Goal: Task Accomplishment & Management: Use online tool/utility

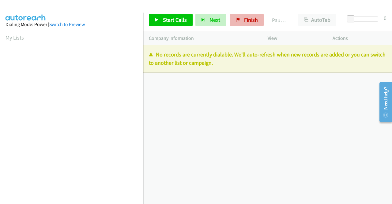
scroll to position [140, 0]
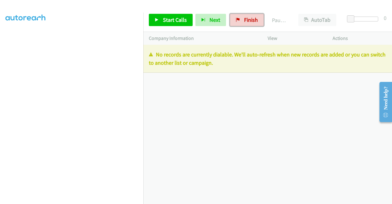
drag, startPoint x: 247, startPoint y: 21, endPoint x: 221, endPoint y: 33, distance: 28.9
click at [247, 21] on span "Finish" at bounding box center [251, 19] width 14 height 7
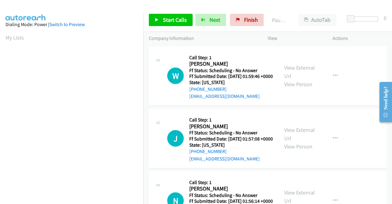
click at [347, 107] on td "W Callback Scheduled Call Step: 1 Will Bernstein America/Chicago Ff Status: Sch…" at bounding box center [267, 76] width 249 height 63
click at [303, 69] on link "View External Url" at bounding box center [299, 71] width 31 height 15
click at [302, 140] on link "View External Url" at bounding box center [299, 133] width 31 height 15
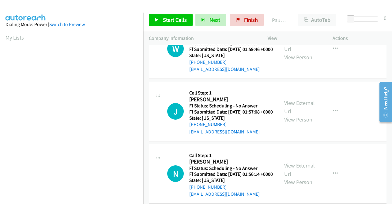
scroll to position [61, 0]
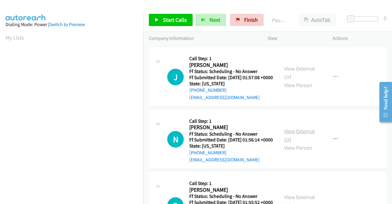
click at [308, 143] on link "View External Url" at bounding box center [299, 134] width 31 height 15
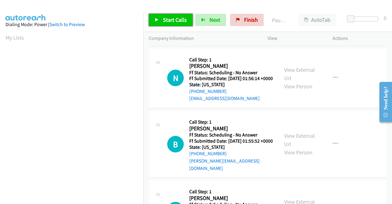
click at [172, 18] on span "Start Calls" at bounding box center [175, 19] width 24 height 7
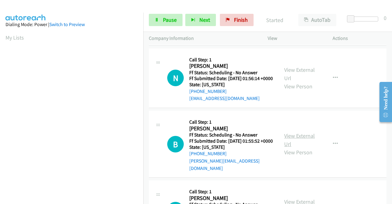
click at [302, 147] on link "View External Url" at bounding box center [299, 139] width 31 height 15
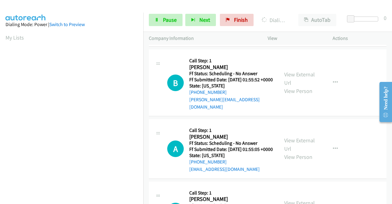
click at [348, 116] on div "B Callback Scheduled Call Step: 1 Brandon Ingegneri America/New_York Ff Status:…" at bounding box center [268, 82] width 238 height 67
click at [171, 17] on span "Pause" at bounding box center [170, 19] width 14 height 7
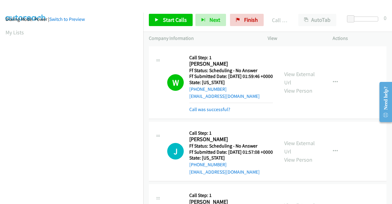
scroll to position [0, 0]
click at [326, 119] on div "W Callback Scheduled Call Step: 1 Will Bernstein America/Chicago Ff Status: Sch…" at bounding box center [268, 82] width 238 height 73
click at [355, 120] on td "W Callback Scheduled Call Step: 1 Will Bernstein America/Chicago Ff Status: Sch…" at bounding box center [267, 82] width 249 height 75
drag, startPoint x: 336, startPoint y: 125, endPoint x: 287, endPoint y: 115, distance: 49.5
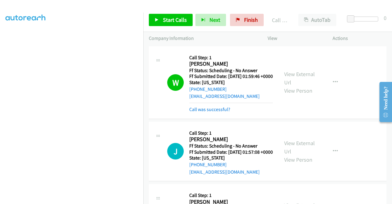
click at [335, 120] on td "W Callback Scheduled Call Step: 1 Will Bernstein America/Chicago Ff Status: Sch…" at bounding box center [267, 82] width 249 height 75
click at [345, 126] on td "J Callback Scheduled Call Step: 1 Jan Kinberg America/New_York Ff Status: Sched…" at bounding box center [267, 151] width 249 height 63
click at [159, 23] on link "Start Calls" at bounding box center [171, 20] width 44 height 12
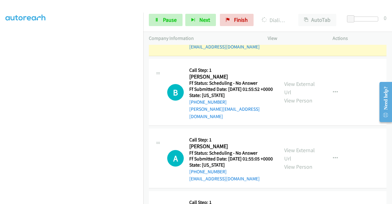
scroll to position [215, 0]
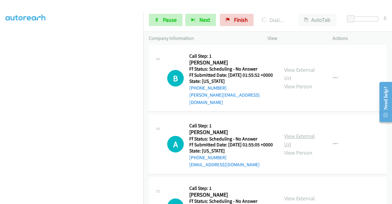
click at [308, 148] on link "View External Url" at bounding box center [299, 139] width 31 height 15
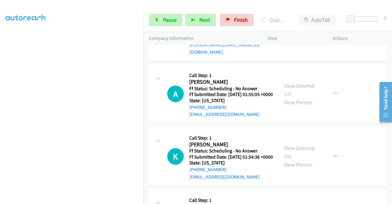
scroll to position [306, 0]
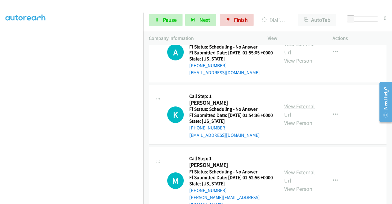
click at [309, 118] on link "View External Url" at bounding box center [299, 110] width 31 height 15
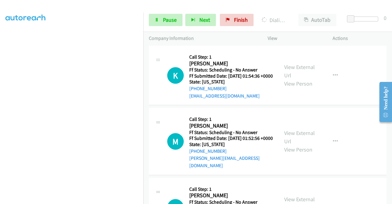
scroll to position [368, 0]
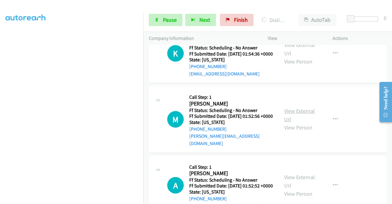
click at [308, 123] on link "View External Url" at bounding box center [299, 114] width 31 height 15
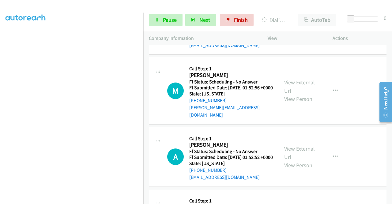
scroll to position [429, 0]
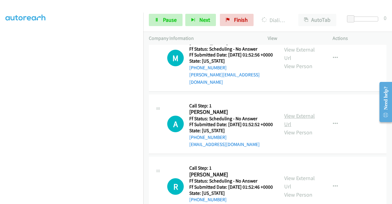
click at [300, 127] on link "View External Url" at bounding box center [299, 119] width 31 height 15
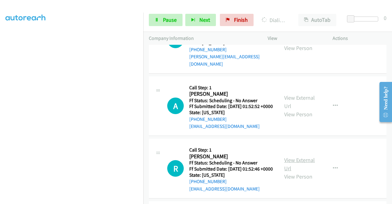
scroll to position [460, 0]
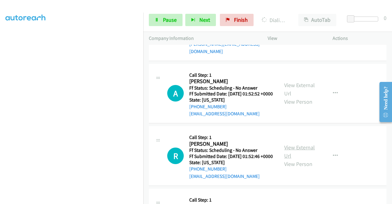
click at [300, 159] on link "View External Url" at bounding box center [299, 151] width 31 height 15
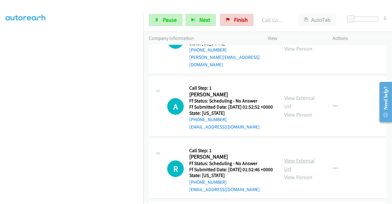
scroll to position [473, 0]
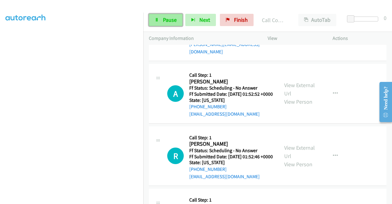
click at [166, 21] on span "Pause" at bounding box center [170, 19] width 14 height 7
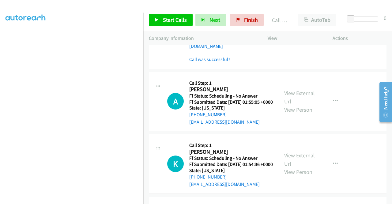
scroll to position [319, 0]
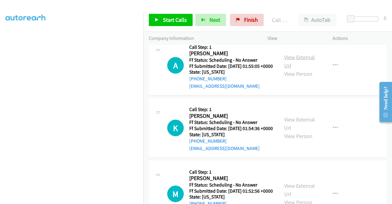
click at [291, 69] on link "View External Url" at bounding box center [299, 61] width 31 height 15
click at [303, 131] on link "View External Url" at bounding box center [299, 123] width 31 height 15
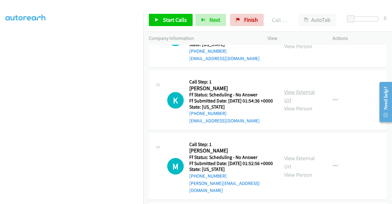
scroll to position [350, 0]
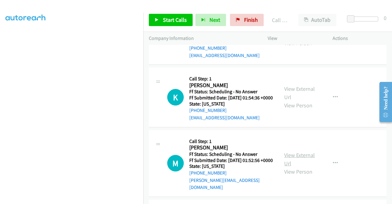
click at [305, 167] on link "View External Url" at bounding box center [299, 158] width 31 height 15
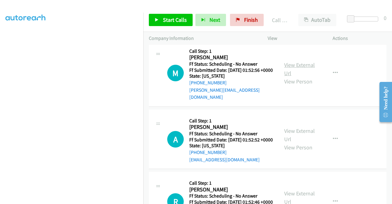
scroll to position [442, 0]
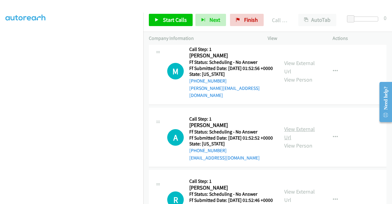
click at [301, 141] on link "View External Url" at bounding box center [299, 132] width 31 height 15
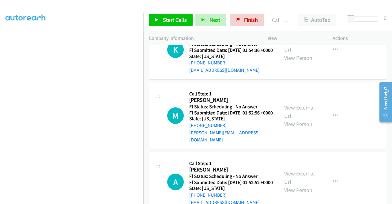
scroll to position [411, 0]
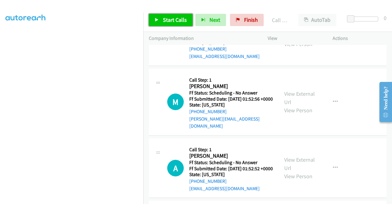
drag, startPoint x: 177, startPoint y: 23, endPoint x: 185, endPoint y: 33, distance: 12.7
click at [177, 23] on span "Start Calls" at bounding box center [175, 19] width 24 height 7
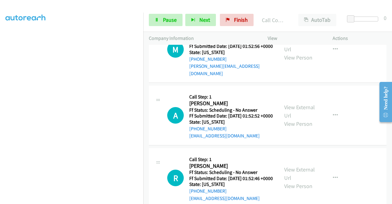
scroll to position [516, 0]
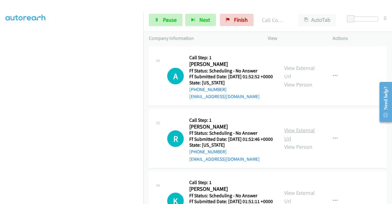
click at [295, 142] on link "View External Url" at bounding box center [299, 134] width 31 height 15
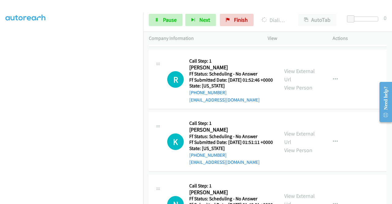
scroll to position [577, 0]
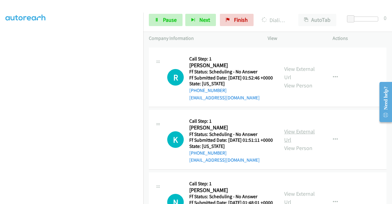
click at [295, 143] on link "View External Url" at bounding box center [299, 135] width 31 height 15
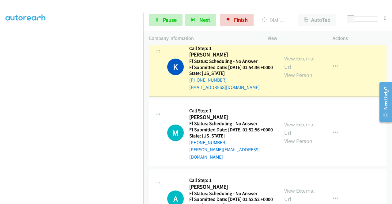
scroll to position [363, 0]
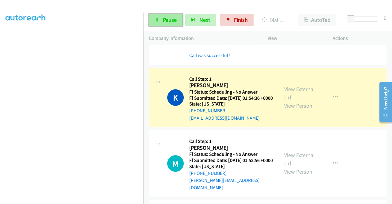
click at [171, 24] on link "Pause" at bounding box center [166, 20] width 34 height 12
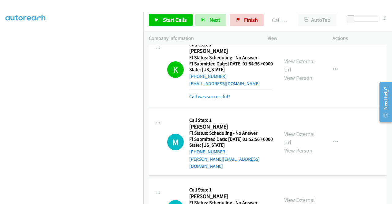
scroll to position [455, 0]
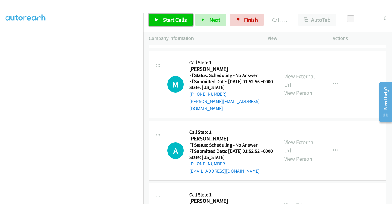
click at [169, 20] on span "Start Calls" at bounding box center [175, 19] width 24 height 7
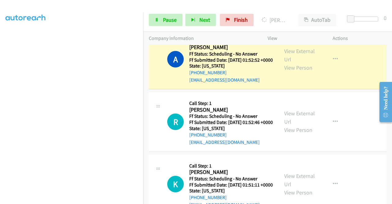
scroll to position [529, 0]
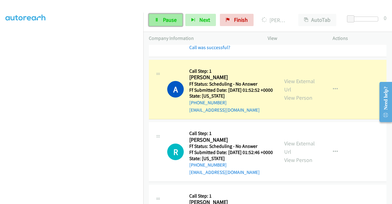
click at [164, 19] on span "Pause" at bounding box center [170, 19] width 14 height 7
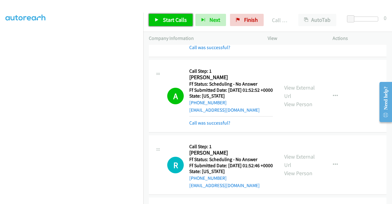
click at [168, 19] on span "Start Calls" at bounding box center [175, 19] width 24 height 7
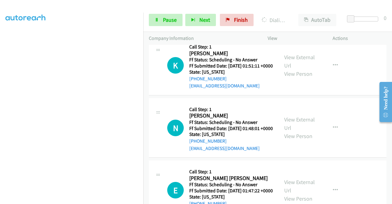
scroll to position [713, 0]
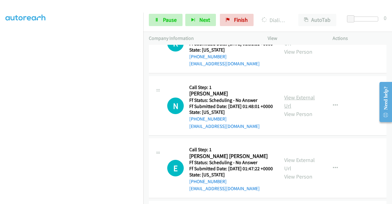
click at [298, 109] on link "View External Url" at bounding box center [299, 101] width 31 height 15
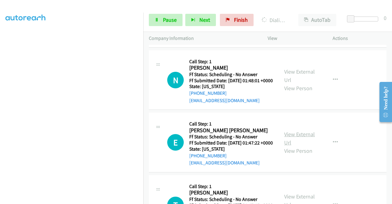
scroll to position [774, 0]
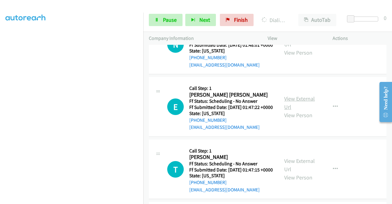
click at [307, 110] on link "View External Url" at bounding box center [299, 102] width 31 height 15
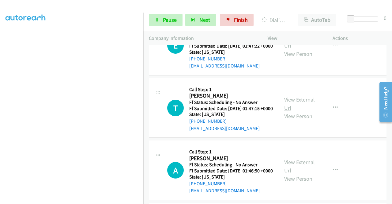
click at [300, 111] on link "View External Url" at bounding box center [299, 103] width 31 height 15
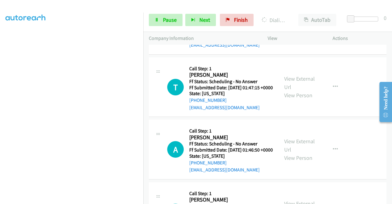
scroll to position [866, 0]
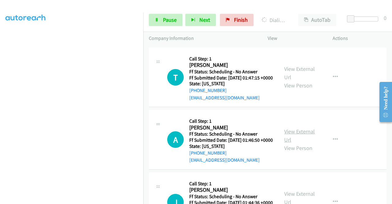
click at [305, 143] on link "View External Url" at bounding box center [299, 135] width 31 height 15
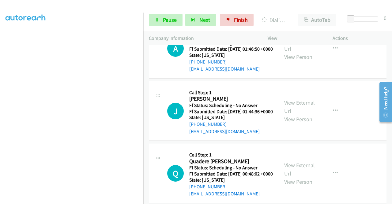
scroll to position [958, 0]
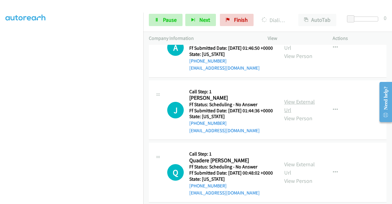
click at [302, 113] on link "View External Url" at bounding box center [299, 105] width 31 height 15
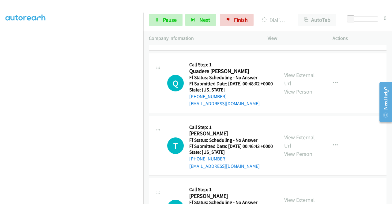
scroll to position [1050, 0]
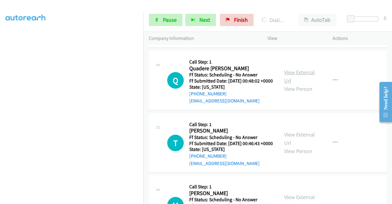
click at [303, 84] on link "View External Url" at bounding box center [299, 76] width 31 height 15
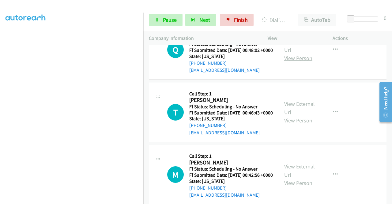
scroll to position [1111, 0]
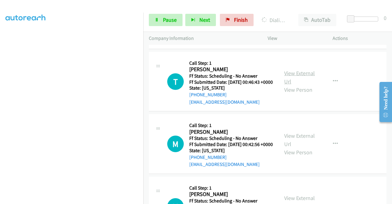
click at [302, 85] on link "View External Url" at bounding box center [299, 77] width 31 height 15
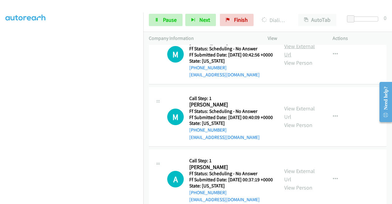
scroll to position [1203, 0]
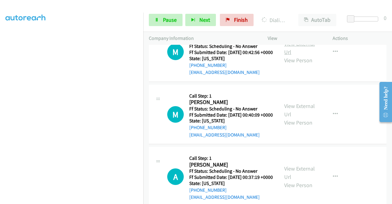
click at [294, 55] on link "View External Url" at bounding box center [299, 47] width 31 height 15
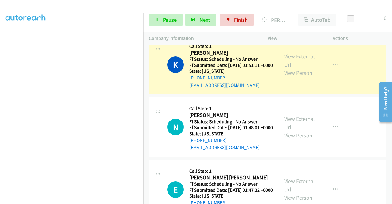
scroll to position [695, 0]
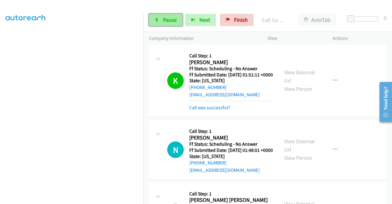
click at [165, 17] on span "Pause" at bounding box center [170, 19] width 14 height 7
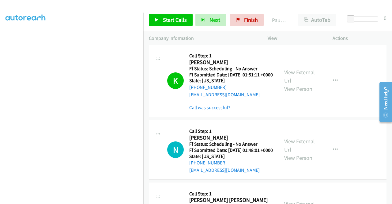
scroll to position [78, 0]
click at [175, 20] on span "Start Calls" at bounding box center [175, 19] width 24 height 7
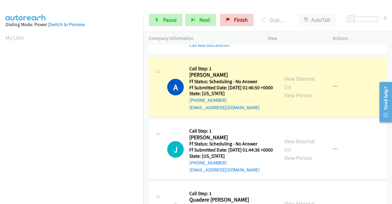
scroll to position [140, 0]
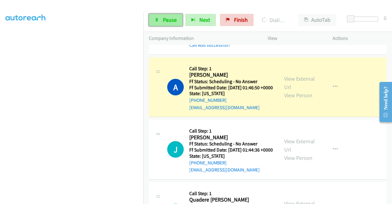
click at [162, 24] on link "Pause" at bounding box center [166, 20] width 34 height 12
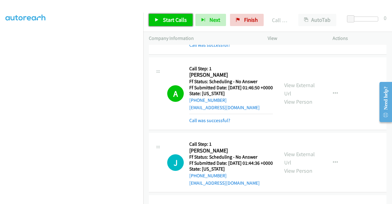
click at [167, 24] on link "Start Calls" at bounding box center [171, 20] width 44 height 12
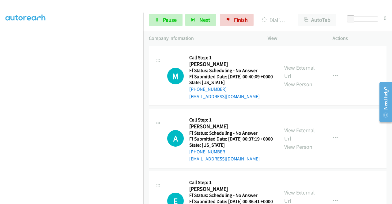
scroll to position [1369, 0]
click at [286, 17] on link "View External Url" at bounding box center [299, 9] width 31 height 15
click at [298, 79] on link "View External Url" at bounding box center [299, 71] width 31 height 15
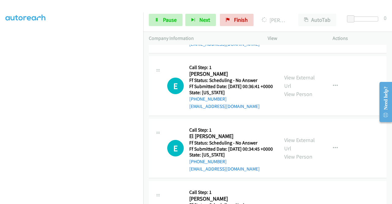
scroll to position [1461, 0]
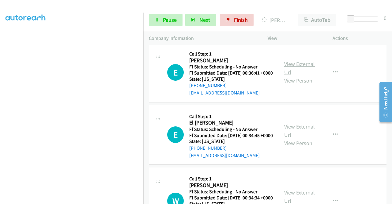
click at [303, 76] on link "View External Url" at bounding box center [299, 67] width 31 height 15
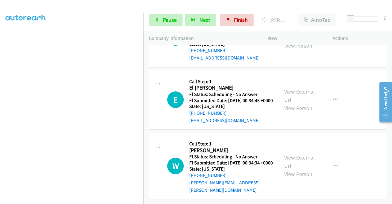
scroll to position [1553, 0]
click at [296, 103] on link "View External Url" at bounding box center [299, 95] width 31 height 15
click at [290, 154] on link "View External Url" at bounding box center [299, 161] width 31 height 15
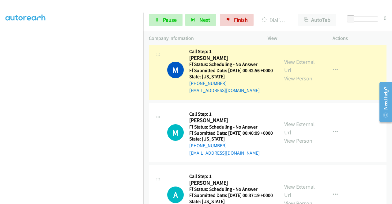
scroll to position [0, 0]
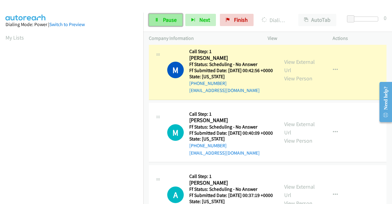
click at [167, 19] on span "Pause" at bounding box center [170, 19] width 14 height 7
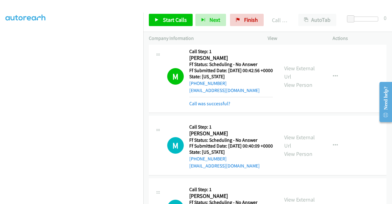
scroll to position [78, 0]
drag, startPoint x: 284, startPoint y: 5, endPoint x: 277, endPoint y: 1, distance: 7.7
click at [284, 5] on div at bounding box center [193, 12] width 387 height 24
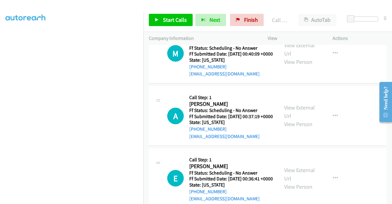
scroll to position [1351, 0]
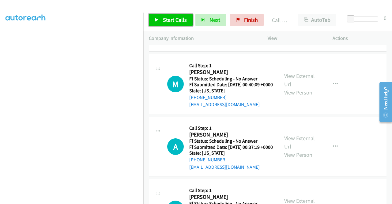
click at [167, 24] on link "Start Calls" at bounding box center [171, 20] width 44 height 12
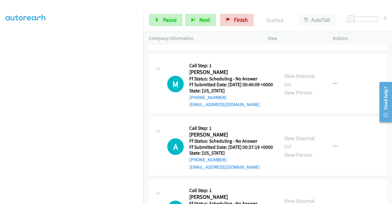
click at [359, 51] on div "M Callback Scheduled Call Step: 1 Mark Croft America/Chicago Ff Status: Schedul…" at bounding box center [268, 15] width 238 height 73
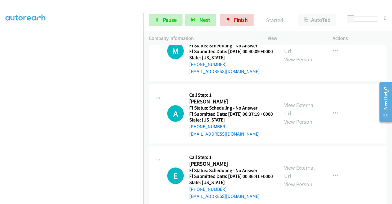
scroll to position [1443, 0]
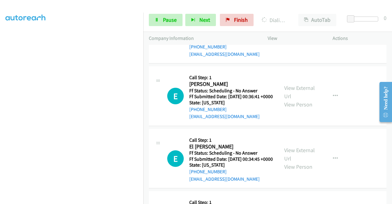
scroll to position [1473, 0]
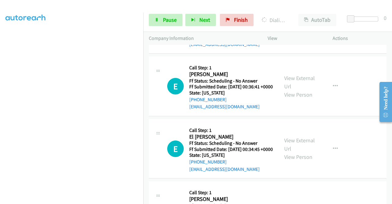
click at [308, 27] on link "View External Url" at bounding box center [299, 19] width 31 height 15
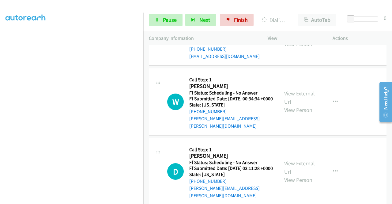
scroll to position [1596, 0]
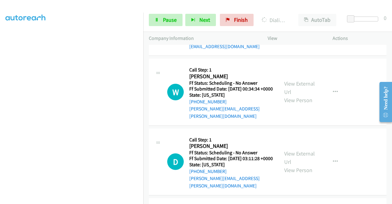
click at [307, 29] on link "View External Url" at bounding box center [299, 21] width 31 height 15
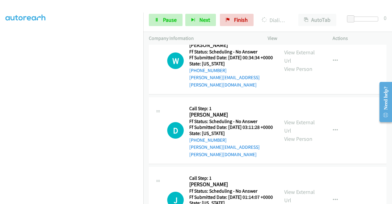
scroll to position [1657, 0]
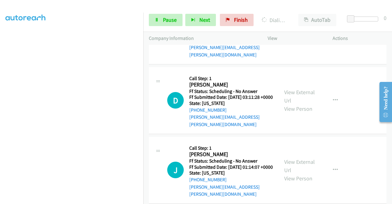
click at [308, 34] on link "View External Url" at bounding box center [299, 26] width 31 height 15
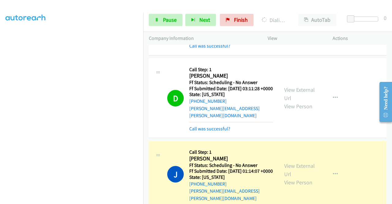
scroll to position [1793, 0]
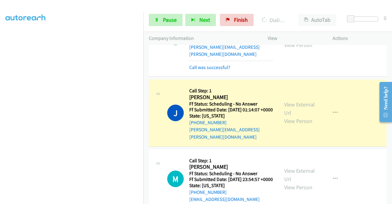
click at [302, 40] on link "View External Url" at bounding box center [299, 32] width 31 height 15
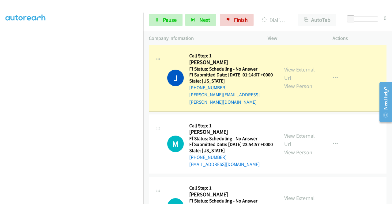
scroll to position [1885, 0]
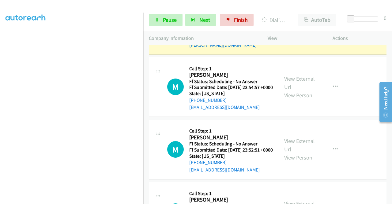
click at [306, 24] on link "View External Url" at bounding box center [299, 16] width 31 height 15
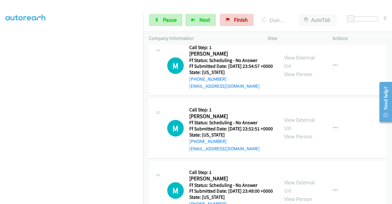
scroll to position [1915, 0]
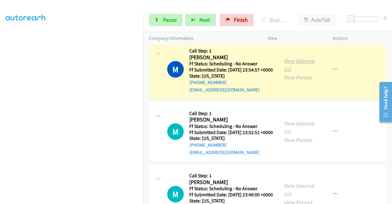
click at [291, 73] on link "View External Url" at bounding box center [299, 64] width 31 height 15
click at [161, 21] on link "Pause" at bounding box center [166, 20] width 34 height 12
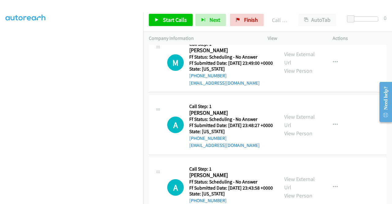
scroll to position [2068, 0]
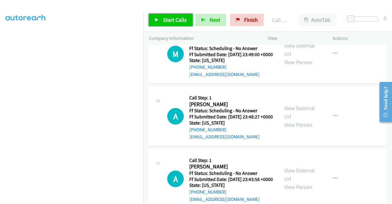
click at [180, 22] on span "Start Calls" at bounding box center [175, 19] width 24 height 7
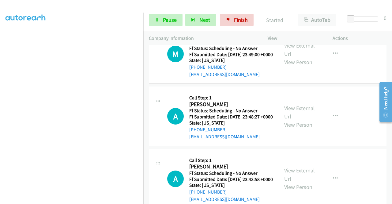
scroll to position [2038, 0]
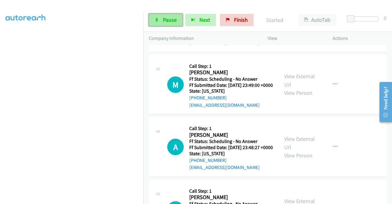
click at [167, 21] on span "Pause" at bounding box center [170, 19] width 14 height 7
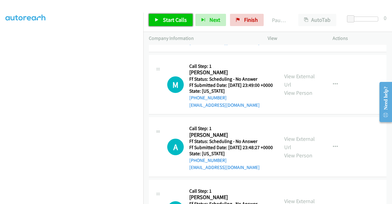
click at [167, 21] on span "Start Calls" at bounding box center [175, 19] width 24 height 7
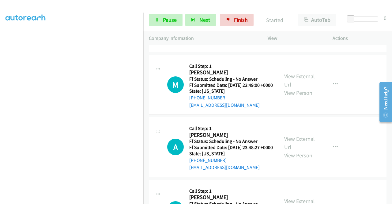
click at [170, 13] on div "Start Calls Pause Next Finish Started AutoTab AutoTab 0" at bounding box center [267, 20] width 249 height 24
click at [170, 18] on span "Pause" at bounding box center [170, 19] width 14 height 7
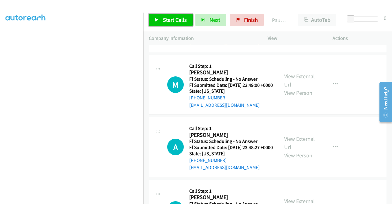
click at [170, 18] on span "Start Calls" at bounding box center [175, 19] width 24 height 7
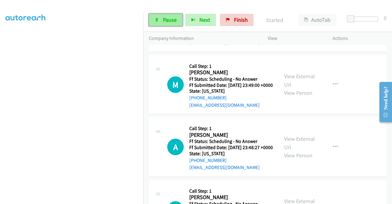
click at [167, 23] on link "Pause" at bounding box center [166, 20] width 34 height 12
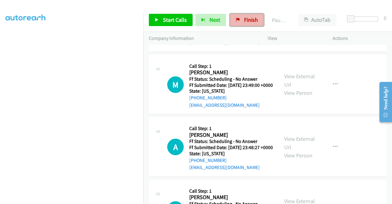
click at [249, 25] on link "Finish" at bounding box center [247, 20] width 34 height 12
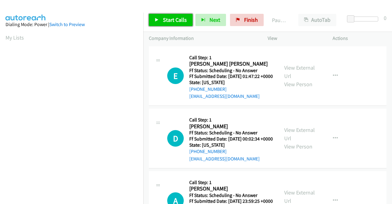
click at [169, 21] on span "Start Calls" at bounding box center [175, 19] width 24 height 7
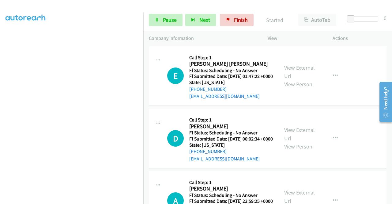
scroll to position [17, 0]
click at [232, 24] on link "Finish" at bounding box center [237, 20] width 34 height 12
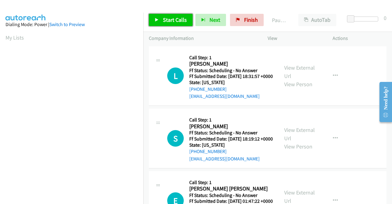
click at [166, 19] on span "Start Calls" at bounding box center [175, 19] width 24 height 7
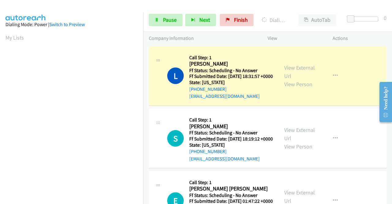
scroll to position [140, 0]
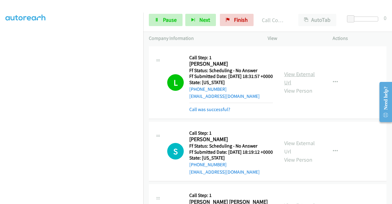
click at [301, 74] on link "View External Url" at bounding box center [299, 77] width 31 height 15
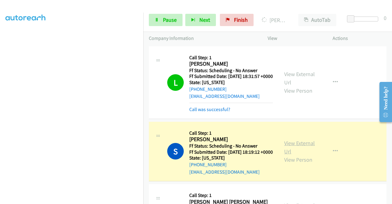
click at [295, 153] on link "View External Url" at bounding box center [299, 146] width 31 height 15
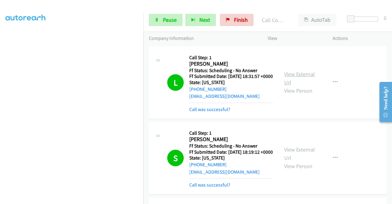
click at [302, 78] on link "View External Url" at bounding box center [299, 77] width 31 height 15
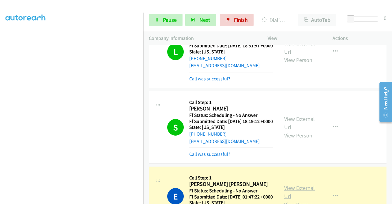
scroll to position [92, 0]
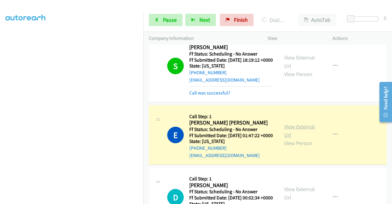
click at [304, 138] on link "View External Url" at bounding box center [299, 130] width 31 height 15
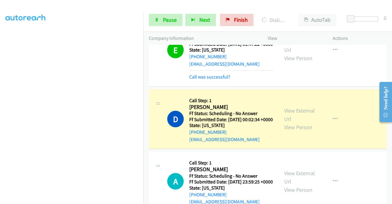
scroll to position [184, 0]
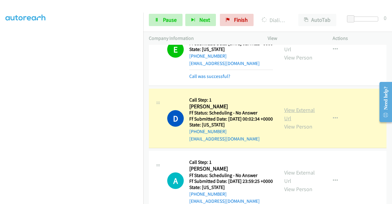
click at [299, 122] on link "View External Url" at bounding box center [299, 113] width 31 height 15
click at [173, 21] on span "Pause" at bounding box center [170, 19] width 14 height 7
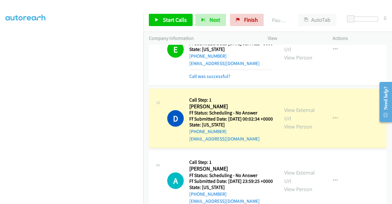
click at [254, 11] on div "Start Calls Pause Next Finish Paused AutoTab AutoTab 0" at bounding box center [267, 20] width 249 height 24
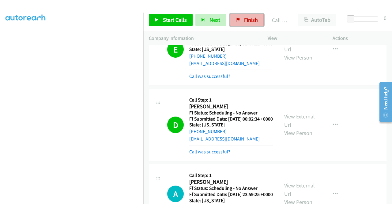
click at [252, 16] on span "Finish" at bounding box center [251, 19] width 14 height 7
